Goal: Communication & Community: Answer question/provide support

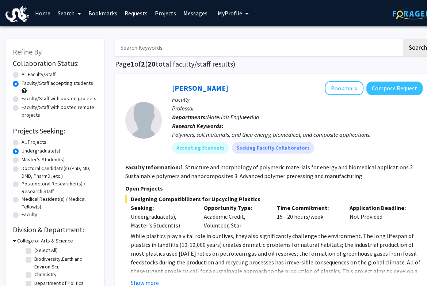
click at [137, 15] on link "Requests" at bounding box center [136, 13] width 30 height 26
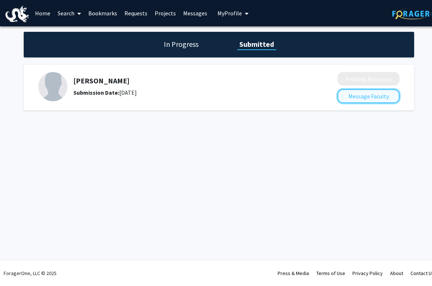
click at [362, 98] on button "Message Faculty" at bounding box center [369, 96] width 62 height 14
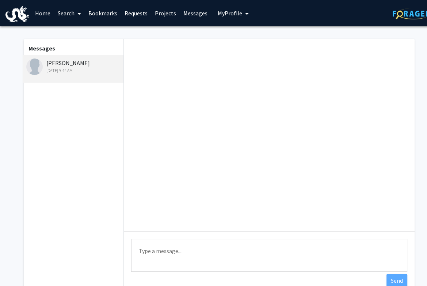
click at [157, 251] on textarea "Type a message" at bounding box center [269, 254] width 276 height 33
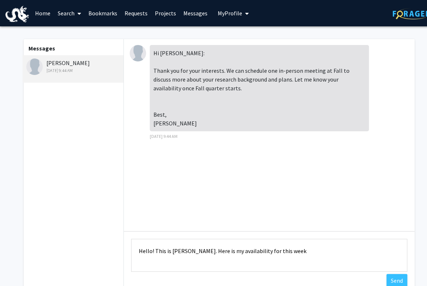
click at [184, 252] on textarea "Hello! This is [PERSON_NAME]. Here is my availability for this week" at bounding box center [269, 254] width 276 height 33
click at [294, 251] on textarea "Hello! This is [PERSON_NAME]. Here is my availability for this week" at bounding box center [269, 254] width 276 height 33
click at [259, 261] on textarea "Hello! This is [PERSON_NAME]. Here is my availability for this week to discuss …" at bounding box center [269, 254] width 276 height 33
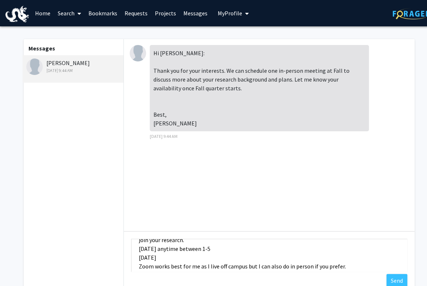
scroll to position [20, 0]
click at [226, 258] on textarea "Hello! This is [PERSON_NAME]. Here is my availability for this week to discuss …" at bounding box center [269, 254] width 276 height 33
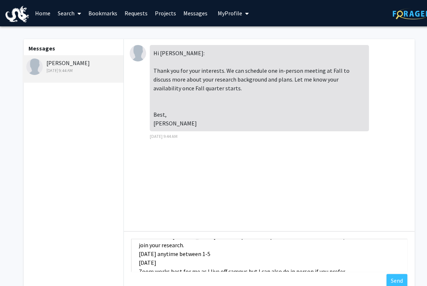
click at [200, 247] on textarea "Hello! This is [PERSON_NAME]. Here is my availability for this week to discuss …" at bounding box center [269, 254] width 276 height 33
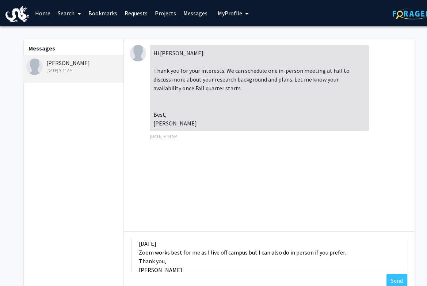
click at [197, 246] on textarea "Hello! This is [PERSON_NAME]. Here is my availability for this week to discuss …" at bounding box center [269, 254] width 276 height 33
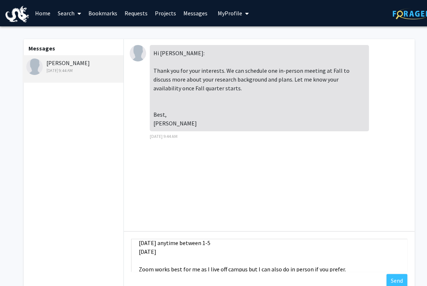
scroll to position [35, 0]
click at [178, 251] on textarea "Hello! This is [PERSON_NAME]. Here is my availability for this week to discuss …" at bounding box center [269, 254] width 276 height 33
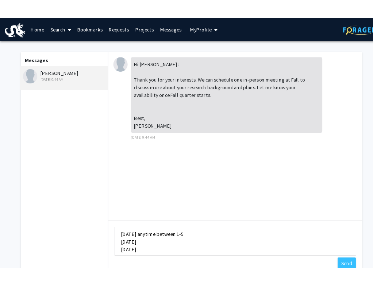
scroll to position [30, 0]
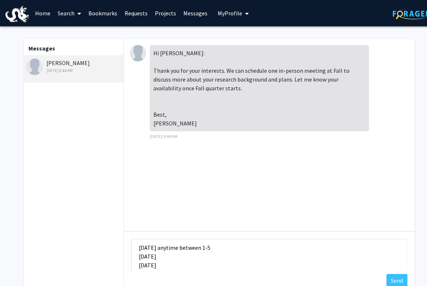
click at [181, 255] on textarea "Hello! This is [PERSON_NAME]. Here is my availability for this week to discuss …" at bounding box center [269, 254] width 276 height 33
click at [174, 248] on textarea "Hello! This is [PERSON_NAME]. Here is my availability for this week to discuss …" at bounding box center [269, 254] width 276 height 33
click at [180, 253] on textarea "Hello! This is [PERSON_NAME]. Here is my availability for this week to discuss …" at bounding box center [269, 254] width 276 height 33
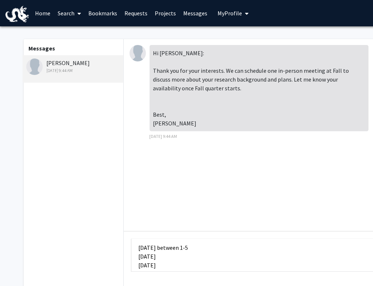
click at [202, 258] on textarea "Hello! This is [PERSON_NAME]. Here is my availability for this week to discuss …" at bounding box center [269, 254] width 276 height 33
click at [185, 248] on textarea "Hello! This is [PERSON_NAME]. Here is my availability for this week to discuss …" at bounding box center [269, 254] width 276 height 33
click at [205, 260] on textarea "Hello! This is [PERSON_NAME]. Here is my availability for this week to discuss …" at bounding box center [269, 254] width 276 height 33
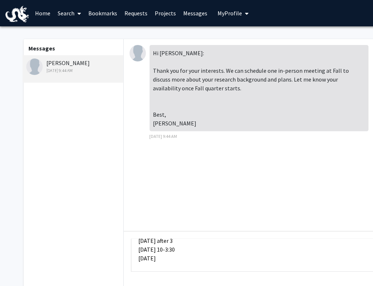
scroll to position [45, 0]
click at [205, 260] on textarea "Hello! This is [PERSON_NAME]. Here is my availability for this week to discuss …" at bounding box center [269, 254] width 276 height 33
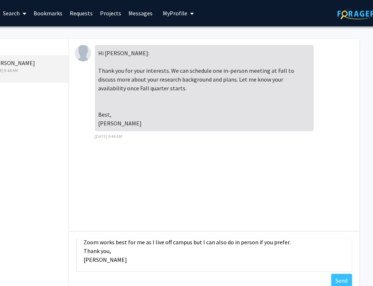
scroll to position [0, 57]
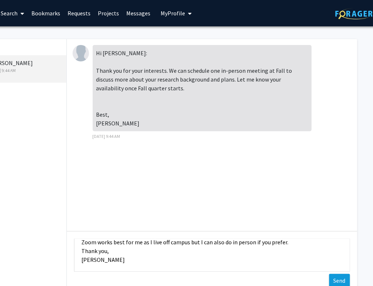
type textarea "Hello! This is [PERSON_NAME]. Here is my availability for this week to discuss …"
click at [333, 275] on button "Send" at bounding box center [339, 280] width 21 height 13
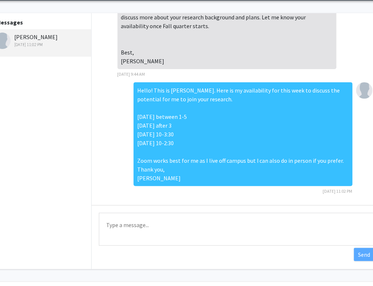
scroll to position [28, 32]
